Goal: Information Seeking & Learning: Learn about a topic

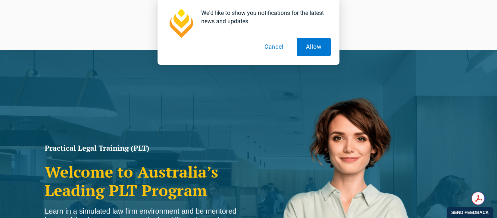
click at [274, 48] on button "Cancel" at bounding box center [273, 47] width 37 height 18
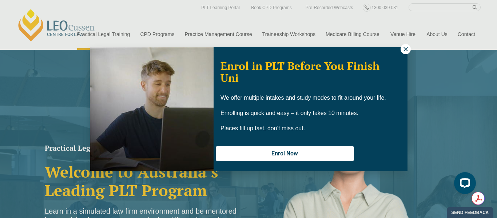
click at [405, 49] on icon at bounding box center [405, 49] width 4 height 4
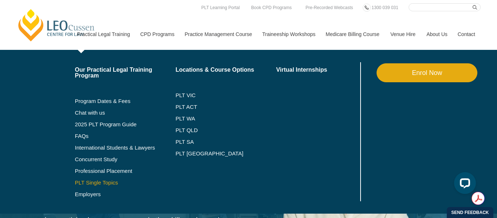
click at [95, 181] on link "PLT Single Topics" at bounding box center [125, 183] width 101 height 6
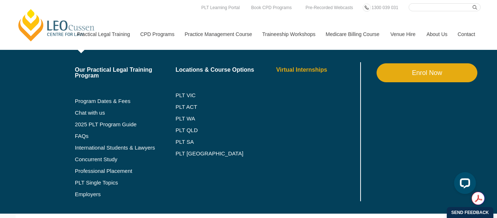
click at [285, 69] on link "Virtual Internships" at bounding box center [317, 70] width 83 height 6
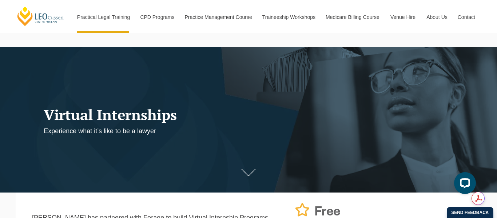
scroll to position [12, 0]
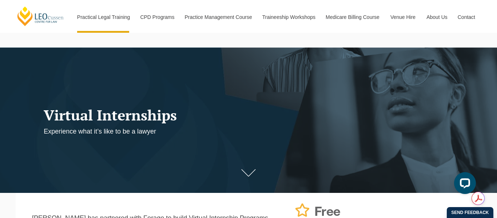
click at [153, 142] on div at bounding box center [248, 122] width 497 height 149
